Goal: Information Seeking & Learning: Learn about a topic

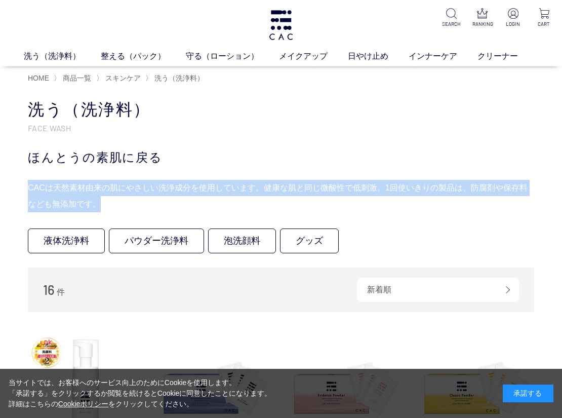
drag, startPoint x: 29, startPoint y: 185, endPoint x: 92, endPoint y: 203, distance: 65.8
click at [92, 203] on div "CACは天然素材由来の肌にやさしい洗浄成分を使用しています。健康な肌と同じ微酸性で低刺激。1回使いきりの製品は、防腐剤や保存料なども無添加です。" at bounding box center [281, 196] width 507 height 32
copy div "CACは天然素材由来の肌にやさしい洗浄成分を使用しています。健康な肌と同じ微酸性で低刺激。1回使いきりの製品は、防腐剤や保存料なども無添加です。"
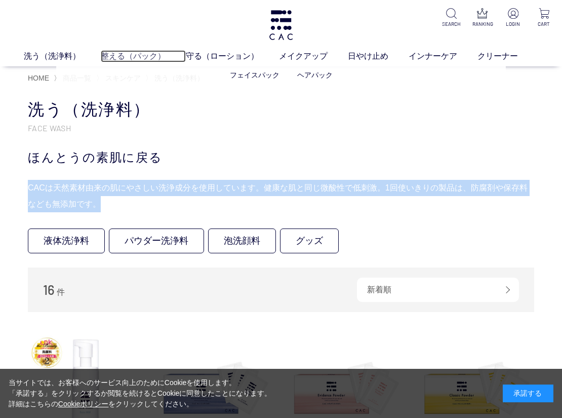
click at [111, 56] on link "整える（パック）" at bounding box center [143, 56] width 85 height 12
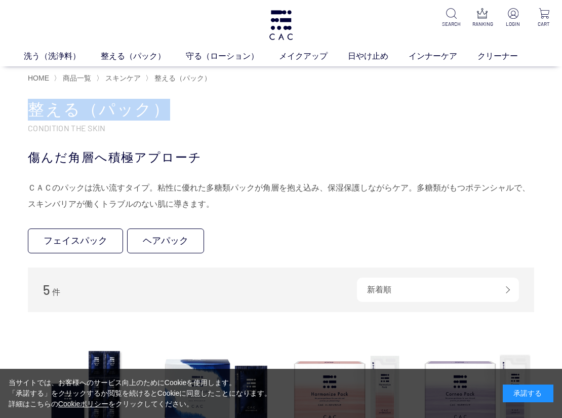
drag, startPoint x: 28, startPoint y: 113, endPoint x: 162, endPoint y: 118, distance: 134.3
click at [162, 118] on h1 "整える（パック）" at bounding box center [281, 110] width 507 height 22
copy h1 "整える（パック）"
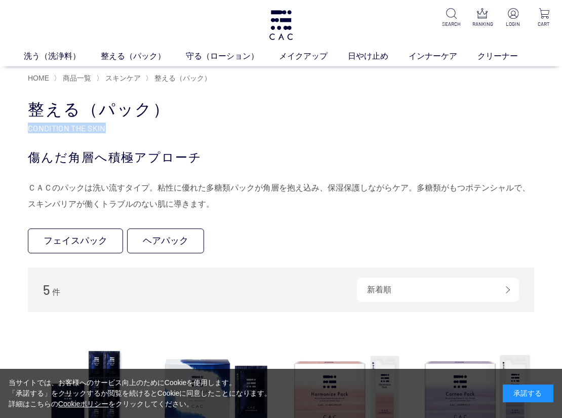
drag, startPoint x: 27, startPoint y: 128, endPoint x: 106, endPoint y: 130, distance: 78.5
copy p "CONDITION THE SKIN"
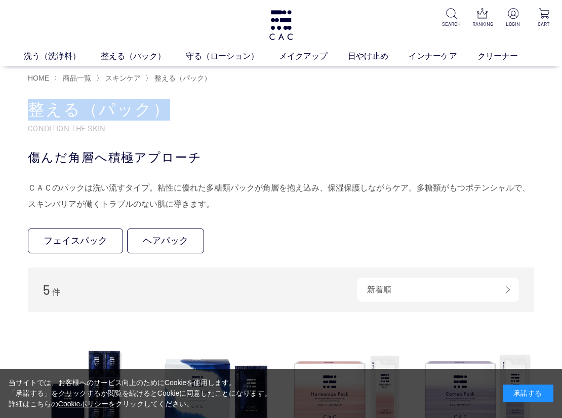
drag, startPoint x: 31, startPoint y: 106, endPoint x: 160, endPoint y: 109, distance: 128.2
click at [160, 109] on h1 "整える（パック）" at bounding box center [281, 110] width 507 height 22
copy h1 "整える（パック）"
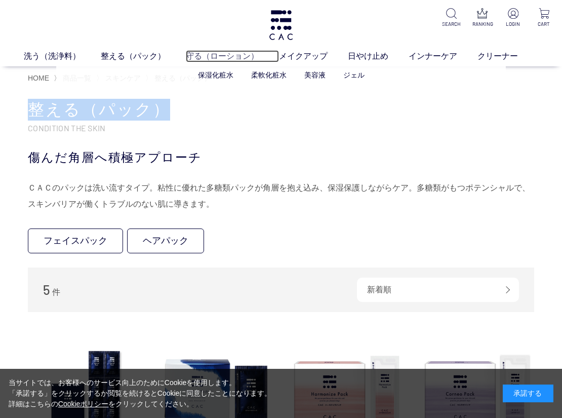
click at [217, 51] on link "守る（ローション）" at bounding box center [232, 56] width 93 height 12
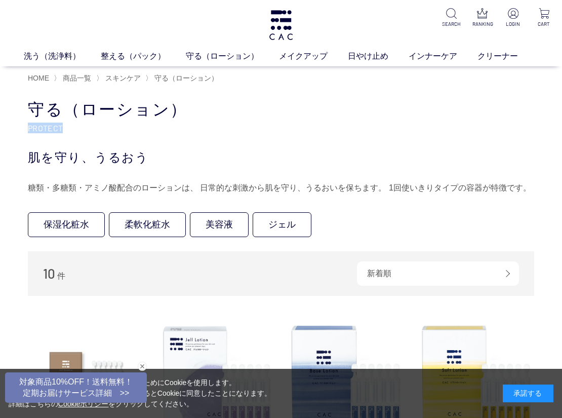
drag, startPoint x: 29, startPoint y: 127, endPoint x: 63, endPoint y: 131, distance: 34.7
click at [63, 131] on p "PROTECT" at bounding box center [281, 128] width 507 height 11
copy p "PROTECT"
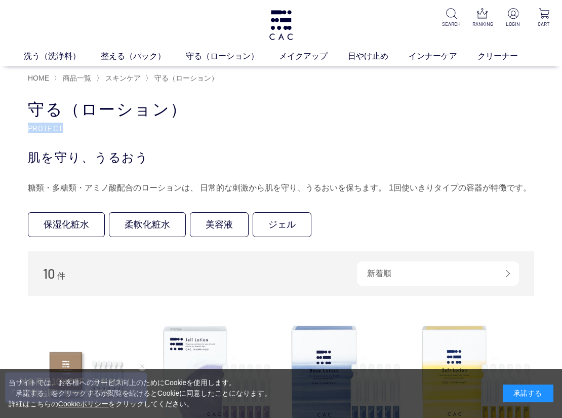
click at [235, 129] on p "PROTECT" at bounding box center [281, 128] width 507 height 11
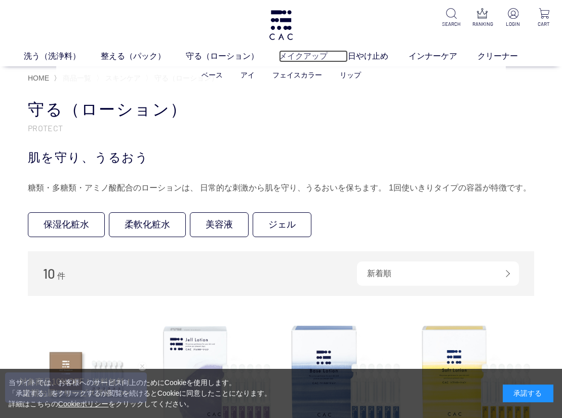
click at [312, 56] on link "メイクアップ" at bounding box center [313, 56] width 69 height 12
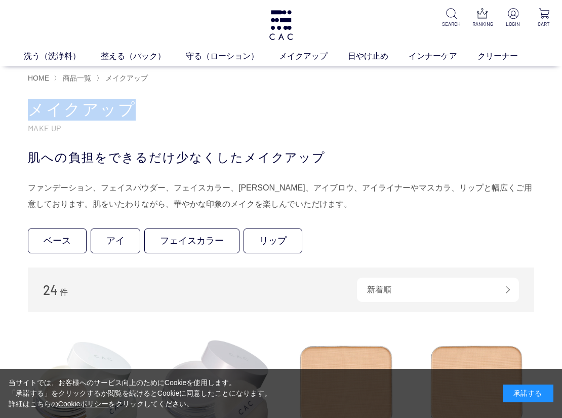
drag, startPoint x: 35, startPoint y: 108, endPoint x: 133, endPoint y: 109, distance: 97.3
click at [133, 109] on h1 "メイクアップ" at bounding box center [281, 110] width 507 height 22
copy h1 "メイクアップ"
click at [372, 54] on link "日やけ止め" at bounding box center [378, 56] width 61 height 12
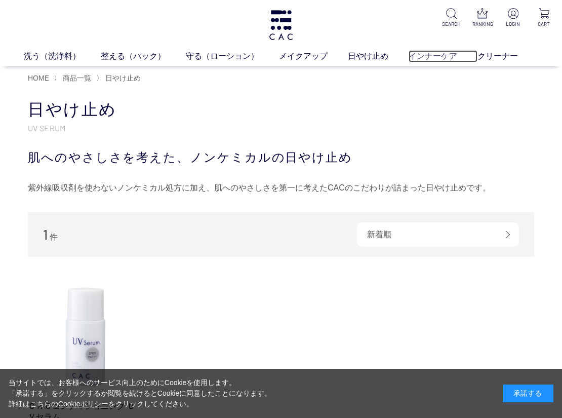
click at [436, 56] on link "インナーケア" at bounding box center [443, 56] width 69 height 12
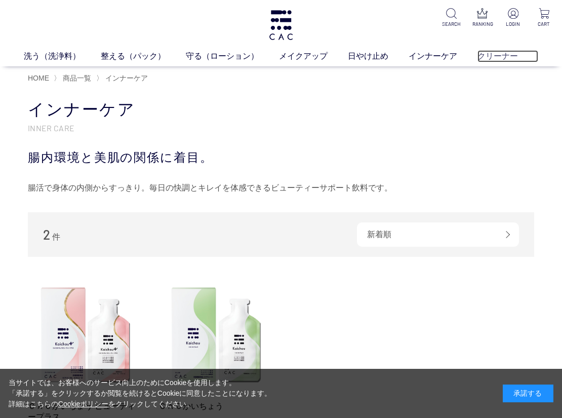
click at [490, 55] on link "クリーナー" at bounding box center [508, 56] width 61 height 12
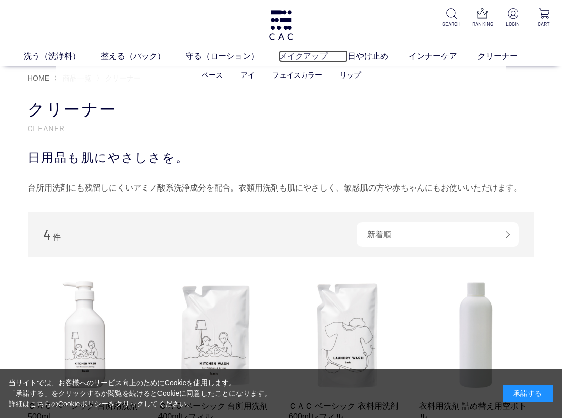
click at [306, 57] on link "メイクアップ" at bounding box center [313, 56] width 69 height 12
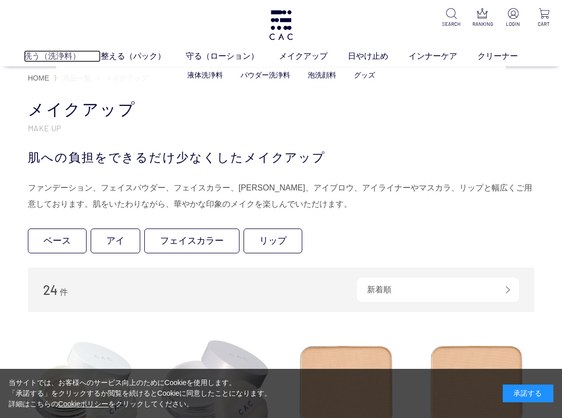
click at [48, 55] on link "洗う（洗浄料）" at bounding box center [62, 56] width 77 height 12
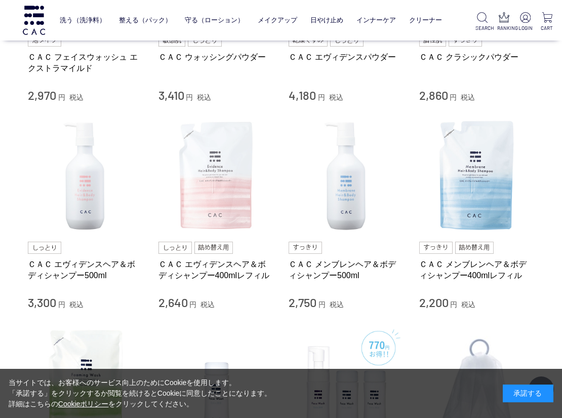
scroll to position [304, 0]
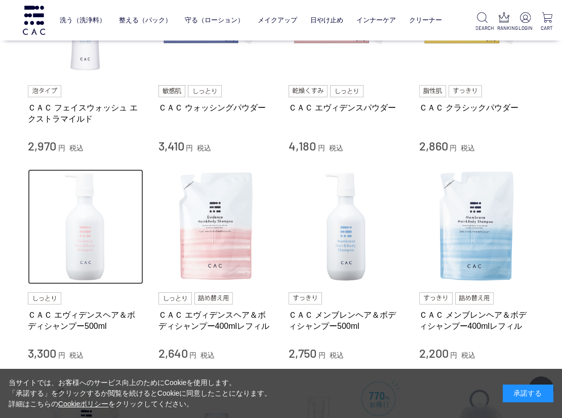
click at [98, 236] on img at bounding box center [85, 226] width 115 height 115
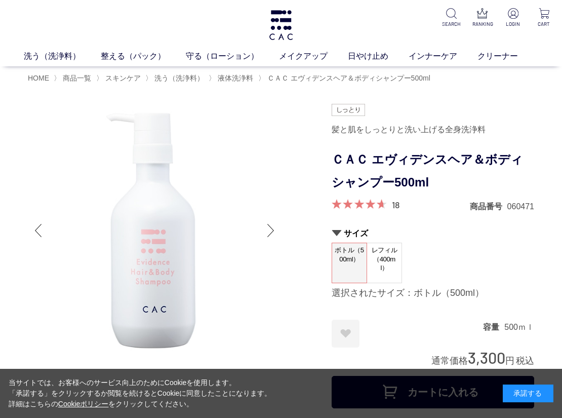
scroll to position [51, 0]
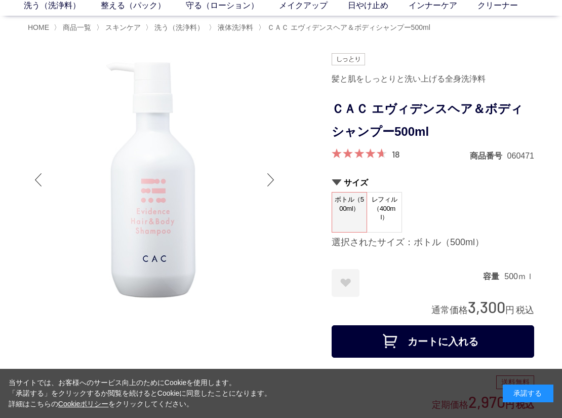
click at [267, 177] on div at bounding box center [271, 180] width 20 height 41
click at [267, 179] on div at bounding box center [271, 180] width 20 height 41
click at [40, 180] on div at bounding box center [38, 180] width 20 height 41
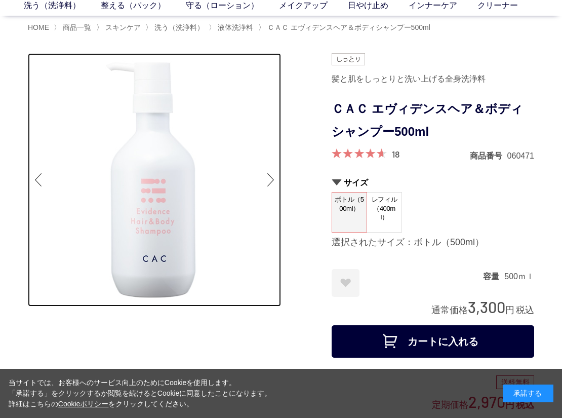
click at [172, 175] on img at bounding box center [154, 179] width 253 height 253
click at [150, 202] on img at bounding box center [154, 179] width 253 height 253
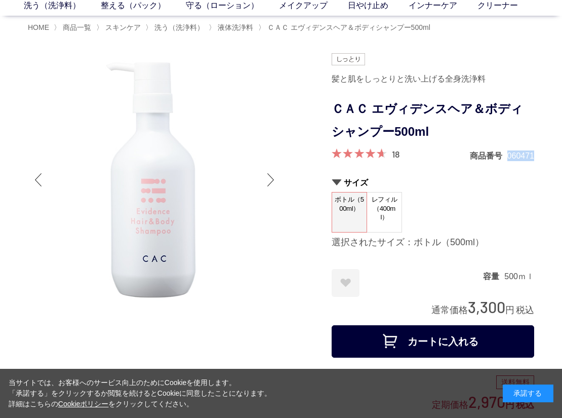
drag, startPoint x: 509, startPoint y: 159, endPoint x: 537, endPoint y: 159, distance: 28.4
copy dd "060471"
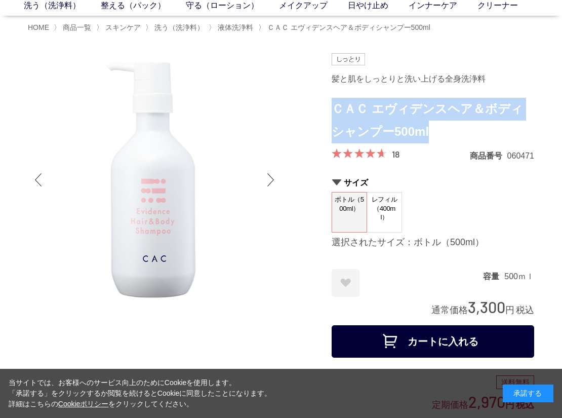
drag, startPoint x: 335, startPoint y: 105, endPoint x: 405, endPoint y: 133, distance: 74.6
click at [419, 134] on h1 "ＣＡＣ エヴィデンスヘア＆ボディシャンプー500ml" at bounding box center [433, 121] width 203 height 46
copy h1 "ＣＡＣ エヴィデンスヘア＆ボディシャンプー500ml"
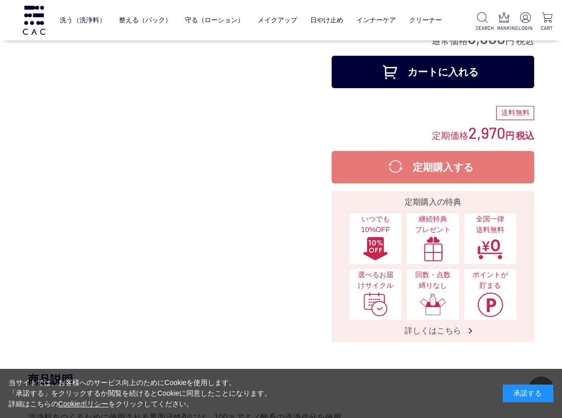
scroll to position [507, 0]
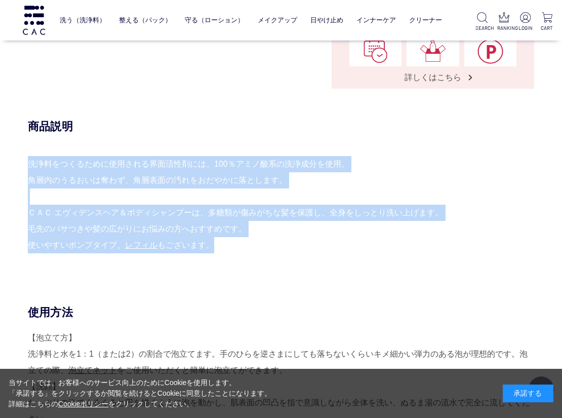
drag, startPoint x: 28, startPoint y: 161, endPoint x: 215, endPoint y: 247, distance: 205.8
click at [215, 247] on div "洗浄料をつくるために使用される界面活性剤には、100％アミノ酸系の洗浄成分を使用。 角層内のうるおいは奪わず、角層表面の汚れをおだやかに落とします。 ＣＡＣ …" at bounding box center [281, 212] width 507 height 113
copy div "洗浄料をつくるために使用される界面活性剤には、100％アミノ酸系の洗浄成分を使用。 角層内のうるおいは奪わず、角層表面の汚れをおだやかに落とします。 ＣＡＣ …"
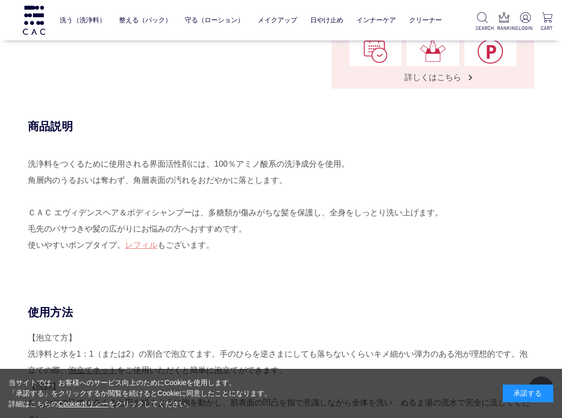
click at [313, 275] on div "商品説明 洗浄料をつくるために使用される界面活性剤には、100％アミノ酸系の洗浄成分を使用。 角層内のうるおいは奪わず、角層表面の汚れをおだやかに落とします。…" at bounding box center [281, 212] width 507 height 186
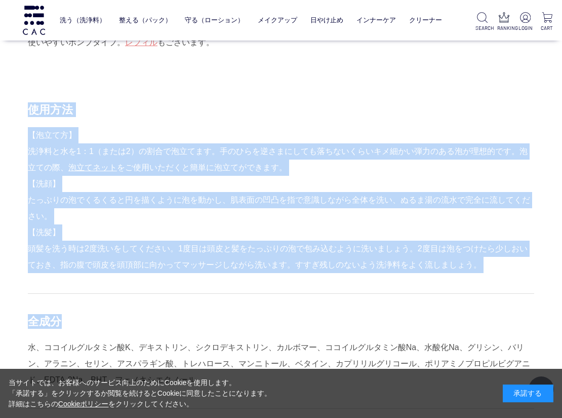
drag, startPoint x: 30, startPoint y: 107, endPoint x: 122, endPoint y: 324, distance: 235.4
click at [122, 324] on div "使用方法 【泡立て方】 洗浄料と水を1：1（または2）の割合で泡立てます。手のひらを逆さまにしても落ちないくらいキメ細かい弾力のある泡が理想的です。泡立ての際…" at bounding box center [281, 367] width 507 height 530
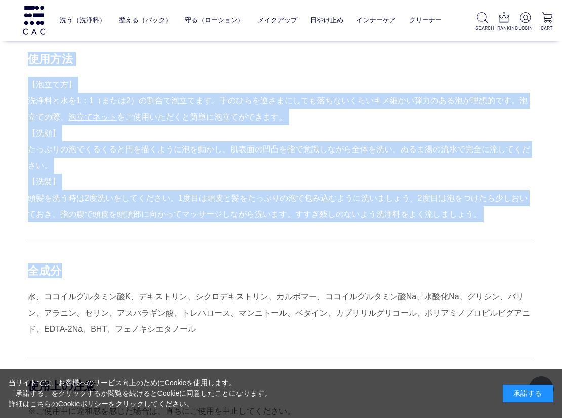
scroll to position [659, 0]
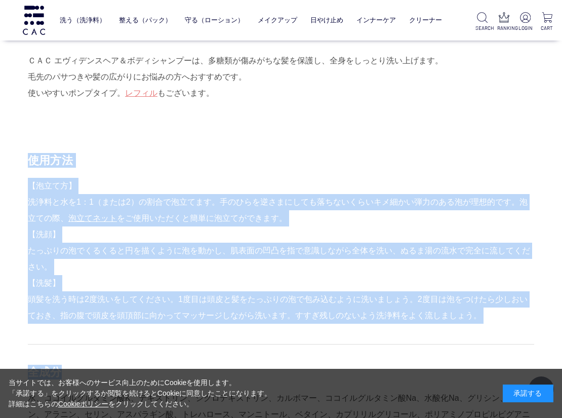
click at [208, 168] on div "使用方法" at bounding box center [281, 160] width 507 height 15
drag, startPoint x: 30, startPoint y: 159, endPoint x: 161, endPoint y: 335, distance: 219.3
click at [161, 335] on div "使用方法 【泡立て方】 洗浄料と水を1：1（または2）の割合で泡立てます。手のひらを逆さまにしても落ちないくらいキメ細かい弾力のある泡が理想的です。泡立ての際…" at bounding box center [281, 418] width 507 height 530
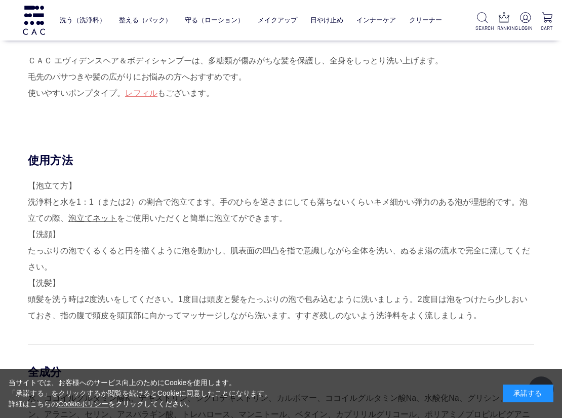
click at [523, 387] on div "承諾する" at bounding box center [528, 393] width 51 height 18
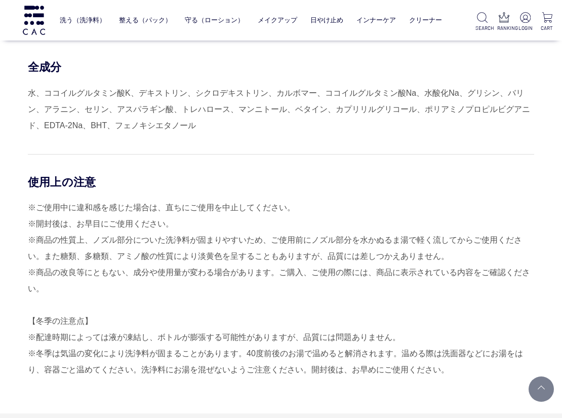
scroll to position [969, 0]
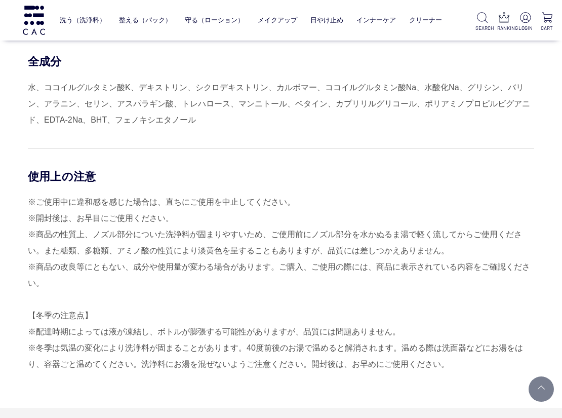
drag, startPoint x: 28, startPoint y: 155, endPoint x: 464, endPoint y: 366, distance: 483.9
click at [464, 366] on div "使用方法 【泡立て方】 洗浄料と水を1：1（または2）の割合で泡立てます。手のひらを逆さまにしても落ちないくらいキメ細かい弾力のある泡が理想的です。泡立ての際…" at bounding box center [281, 107] width 507 height 530
copy div "lore 【ipsu】 dolors6：3（ame4）consectet。adipiscingelitseddoeiusmodtemporinci。utlab…"
click at [234, 290] on div "※ご使用中に違和感を感じた場合は、直ちにご使用を中止してください。 ※開封後は、お早目にご使用ください。 ※商品の性質上、ノズル部分についた洗浄料が固まりやす…" at bounding box center [281, 283] width 507 height 178
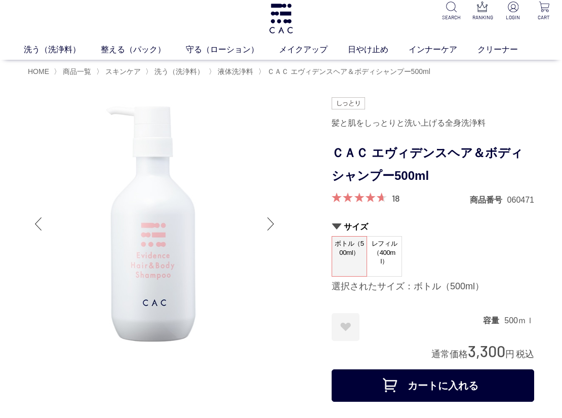
scroll to position [0, 0]
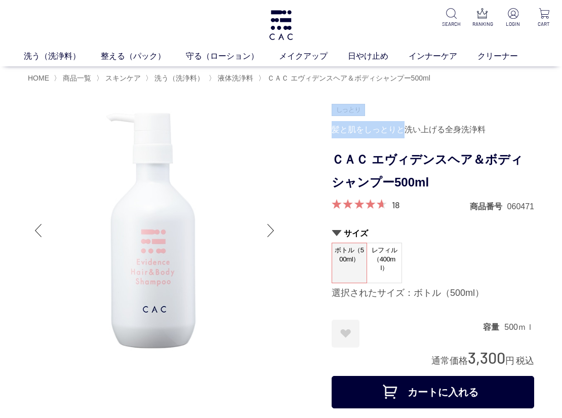
drag, startPoint x: 329, startPoint y: 127, endPoint x: 409, endPoint y: 132, distance: 79.7
click at [406, 136] on div "髪と肌をしっとりと洗い上げる全身洗浄料" at bounding box center [433, 129] width 203 height 17
drag, startPoint x: 331, startPoint y: 129, endPoint x: 491, endPoint y: 135, distance: 160.7
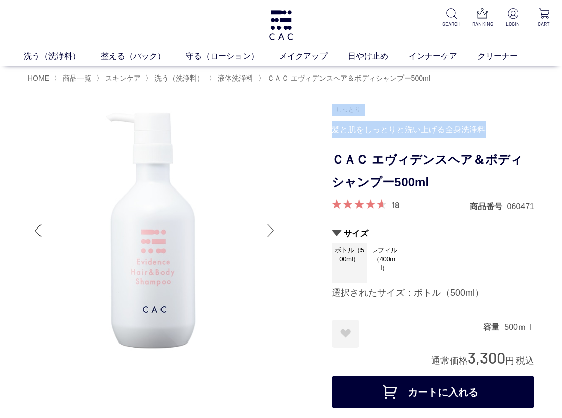
copy div "髪と肌をしっとりと洗い上げる全身洗浄料"
